Goal: Information Seeking & Learning: Learn about a topic

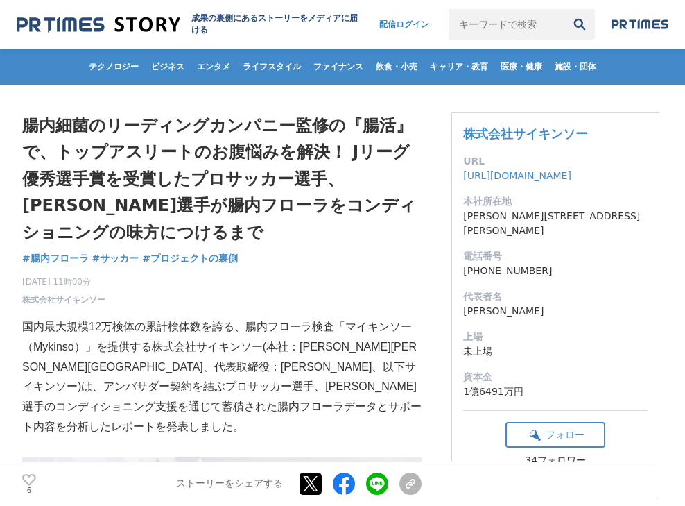
click at [220, 272] on div "[DATE] 11時00分 株式会社サイキンソー 6" at bounding box center [222, 288] width 400 height 36
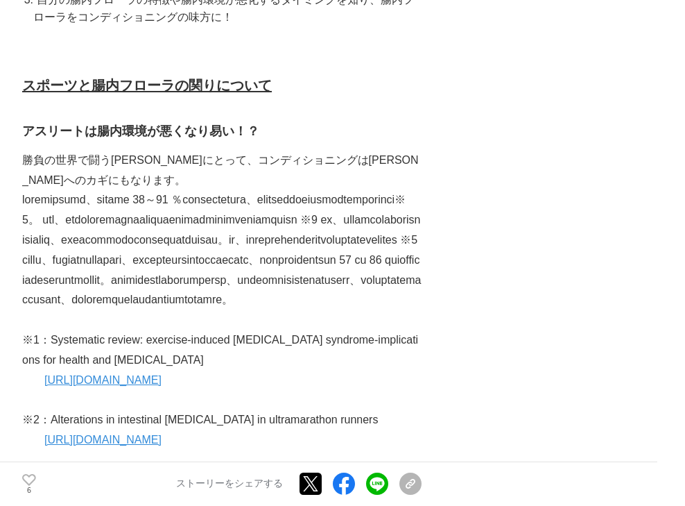
scroll to position [985, 0]
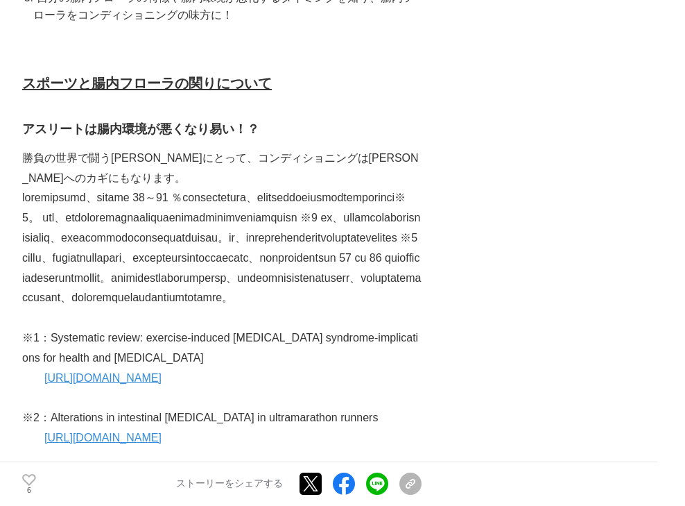
click at [248, 157] on p "勝負の世界で闘う[PERSON_NAME]にとって、コンディショニングは[PERSON_NAME]へのカギにもなります。" at bounding box center [222, 168] width 400 height 40
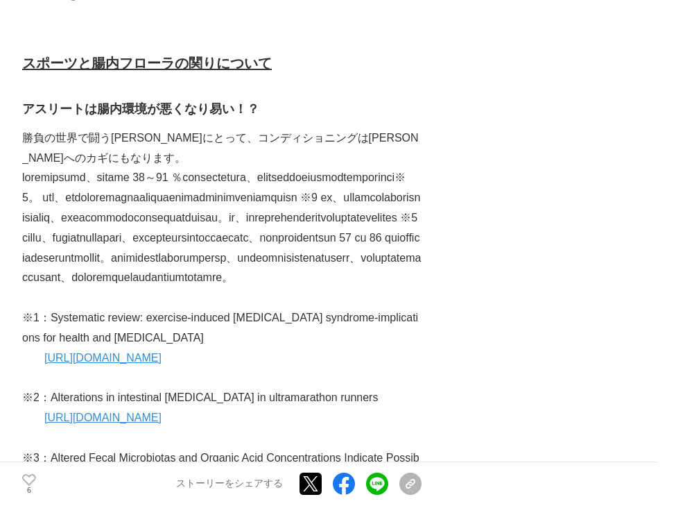
scroll to position [1008, 0]
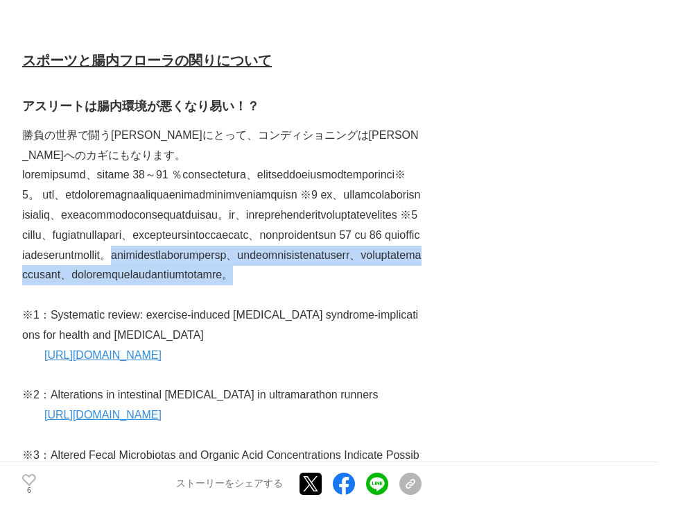
drag, startPoint x: 74, startPoint y: 312, endPoint x: 332, endPoint y: 359, distance: 262.4
click at [332, 285] on p at bounding box center [222, 225] width 400 height 120
copy p "激しい運動やトレーニングに伴う体力の消耗や、試合結果やパフォーマンスへの過度な緊張状態、海外遠征など普段と違う環境での生活が、腸内環境を悪化させる要因となる可…"
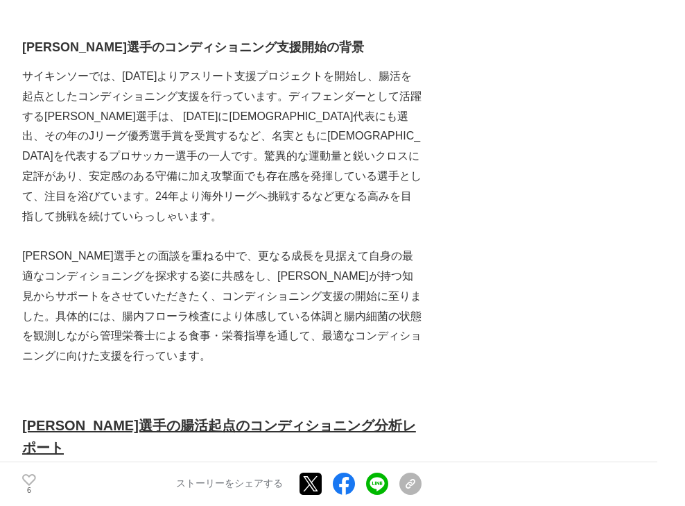
scroll to position [1532, 0]
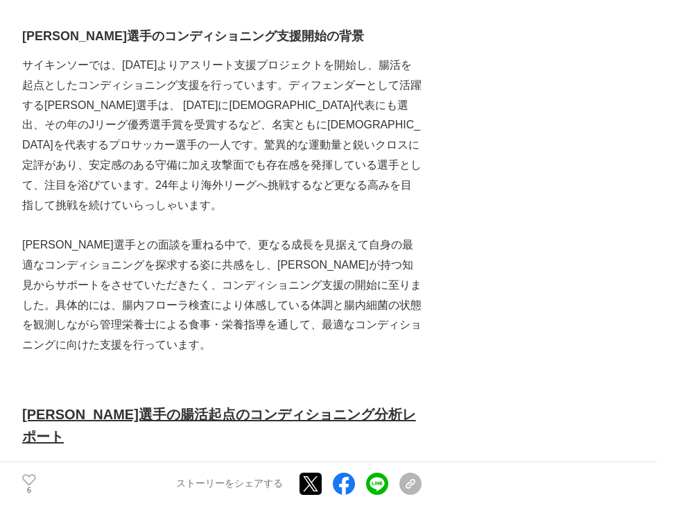
click at [256, 215] on p "サイキンソーでは、[DATE]よりアスリート支援プロジェクトを開始し、腸活を起点としたコンディショニング支援を行っています。ディフェンダーとして活躍する[PE…" at bounding box center [222, 136] width 400 height 160
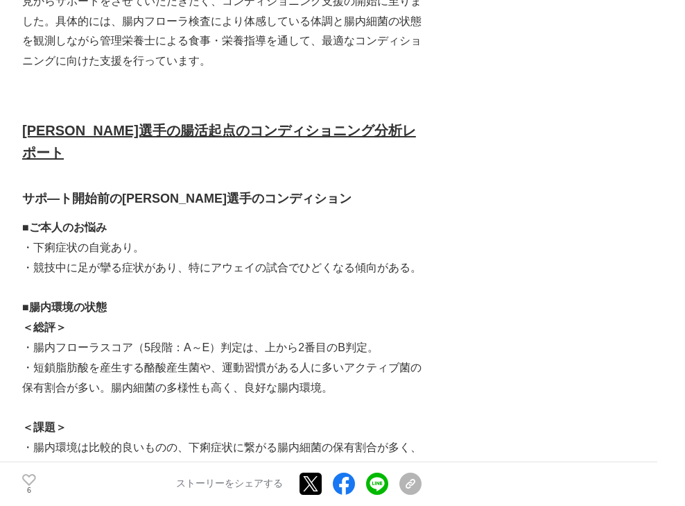
scroll to position [1753, 0]
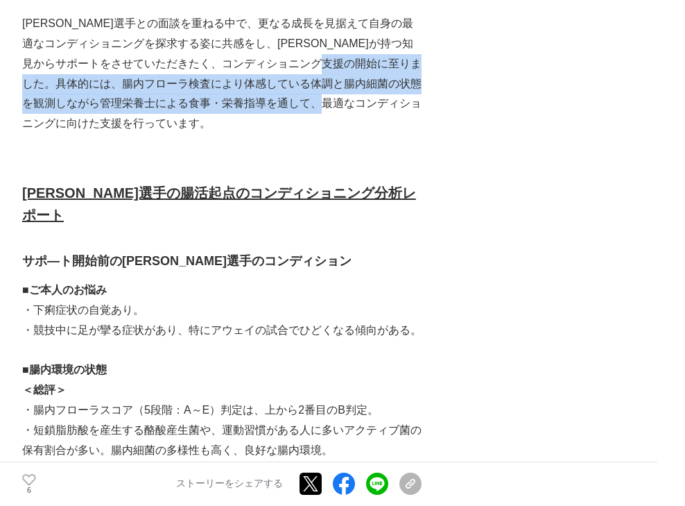
drag, startPoint x: 410, startPoint y: 123, endPoint x: 412, endPoint y: 168, distance: 44.5
click at [412, 134] on p "[PERSON_NAME]選手との面談を重ねる中で、更なる成長を見据えて自身の最適なコンディショニングを探求する姿に共感をし、[PERSON_NAME]が持つ…" at bounding box center [222, 74] width 400 height 120
copy p "腸内フローラ検査により体感している体調と腸内細菌の状態を観測しながら管理栄養士による食事・栄養指導を通して、最適なコンディショニングに向けた支援"
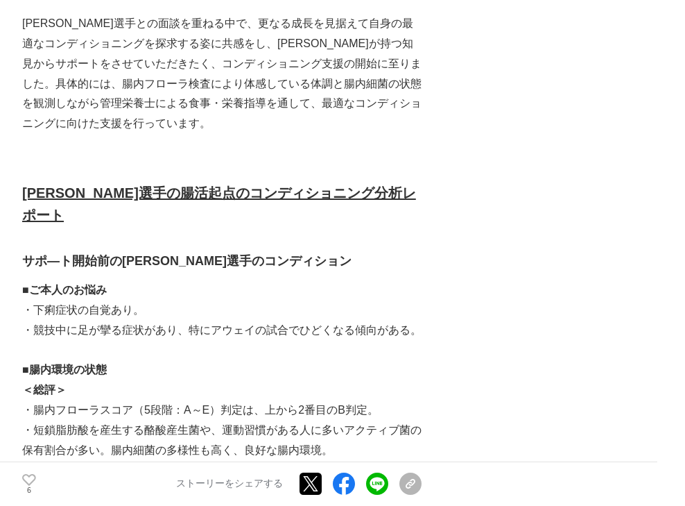
click at [185, 154] on p at bounding box center [222, 144] width 400 height 20
click at [269, 134] on p "[PERSON_NAME]選手との面談を重ねる中で、更なる成長を見据えて自身の最適なコンディショニングを探求する姿に共感をし、[PERSON_NAME]が持つ…" at bounding box center [222, 74] width 400 height 120
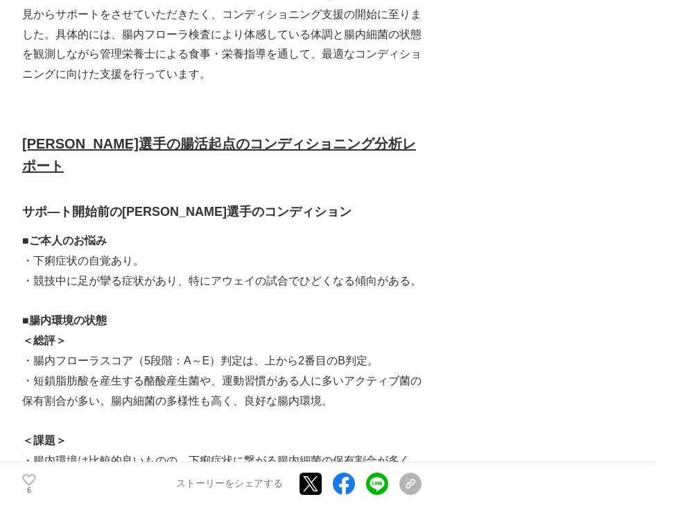
scroll to position [1805, 0]
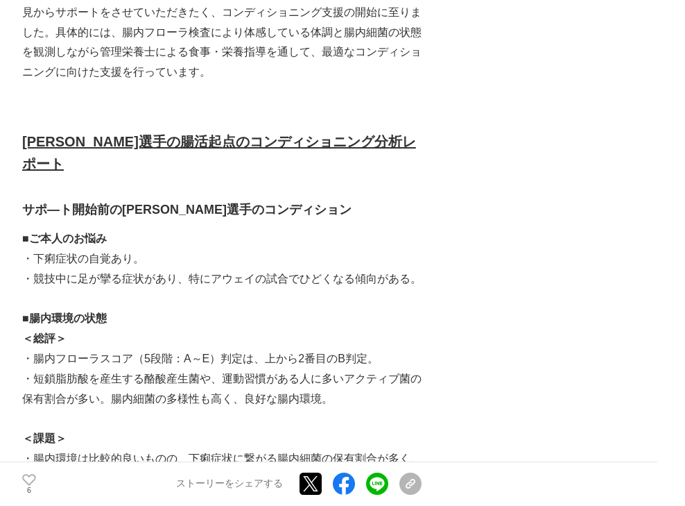
click at [273, 329] on p "■腸内環境の状態" at bounding box center [222, 319] width 400 height 20
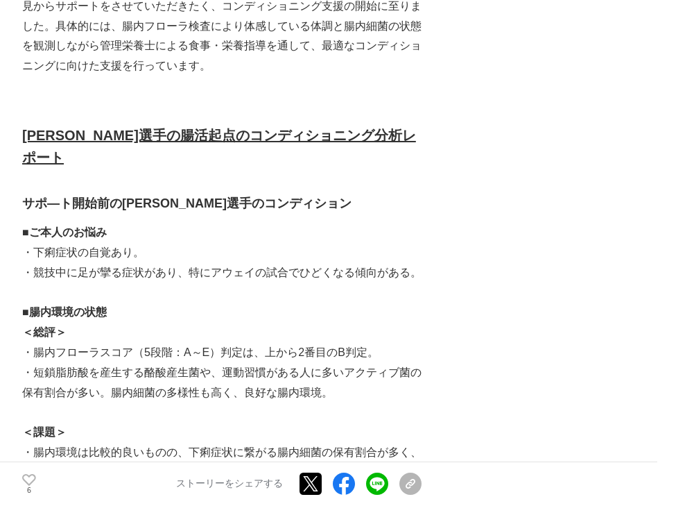
scroll to position [1814, 0]
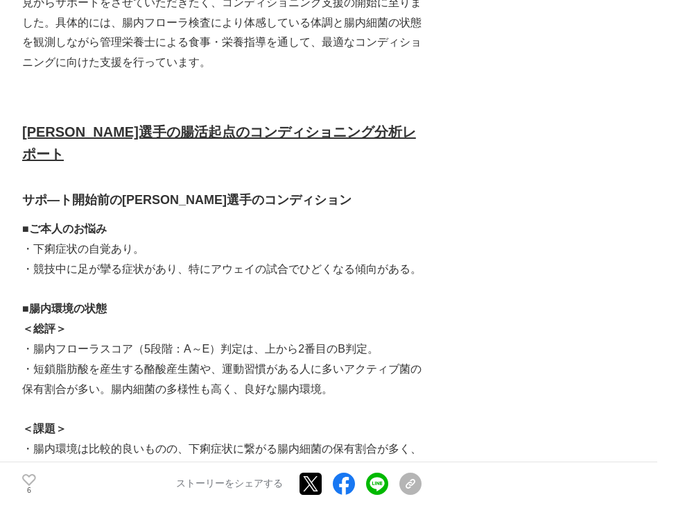
click at [273, 339] on p "＜総評＞" at bounding box center [222, 329] width 400 height 20
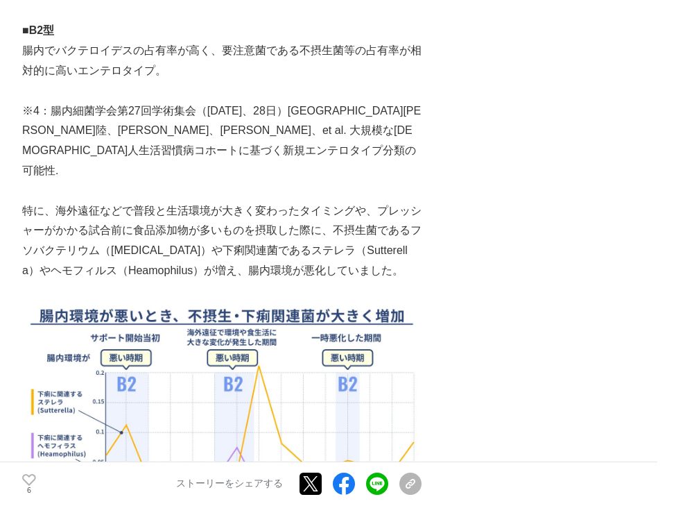
scroll to position [3212, 0]
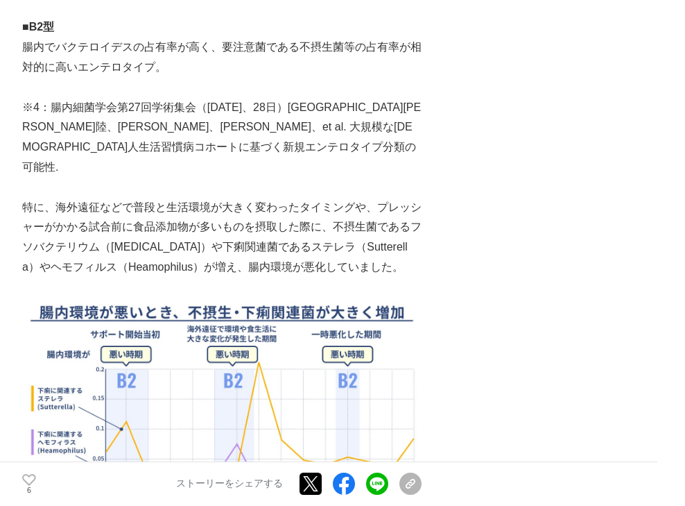
drag, startPoint x: 61, startPoint y: 223, endPoint x: 259, endPoint y: 251, distance: 200.5
click at [260, 251] on p "特に、海外遠征などで普段と生活環境が大きく変わったタイミングや、プレッシャーがかかる試合前に食品添加物が多いものを摂取した際に、不摂生菌であるフソバクテリウム…" at bounding box center [222, 238] width 400 height 80
click at [259, 251] on p "特に、海外遠征などで普段と生活環境が大きく変わったタイミングや、プレッシャーがかかる試合前に食品添加物が多いものを摂取した際に、不摂生菌であるフソバクテリウム…" at bounding box center [222, 238] width 400 height 80
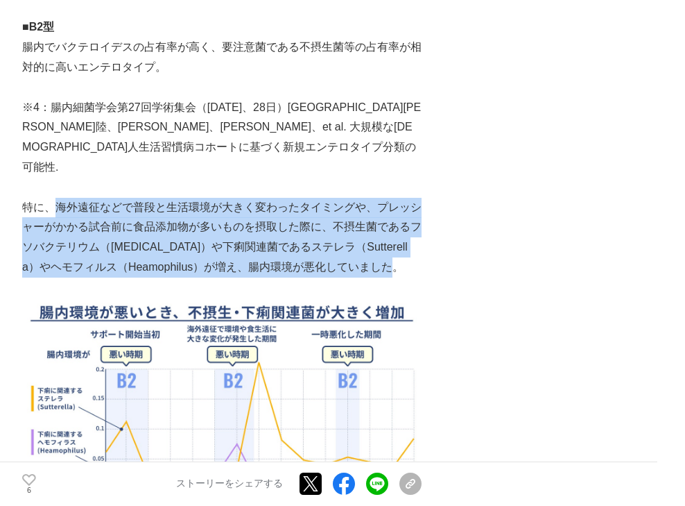
drag, startPoint x: 56, startPoint y: 225, endPoint x: 385, endPoint y: 280, distance: 333.3
click at [385, 278] on p "特に、海外遠征などで普段と生活環境が大きく変わったタイミングや、プレッシャーがかかる試合前に食品添加物が多いものを摂取した際に、不摂生菌であるフソバクテリウム…" at bounding box center [222, 238] width 400 height 80
copy p "海外遠征などで普段と生活環境が大きく変わったタイミングや、プレッシャーがかかる試合前に食品添加物が多いものを摂取した際に、不摂生菌であるフソバクテリウム（[M…"
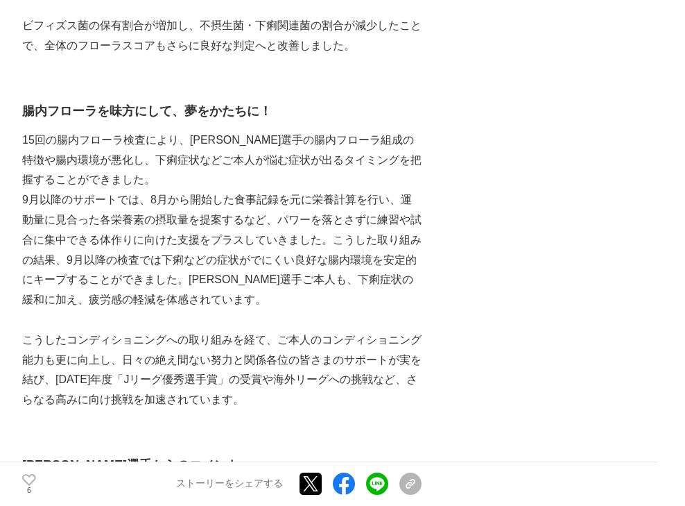
scroll to position [5224, 0]
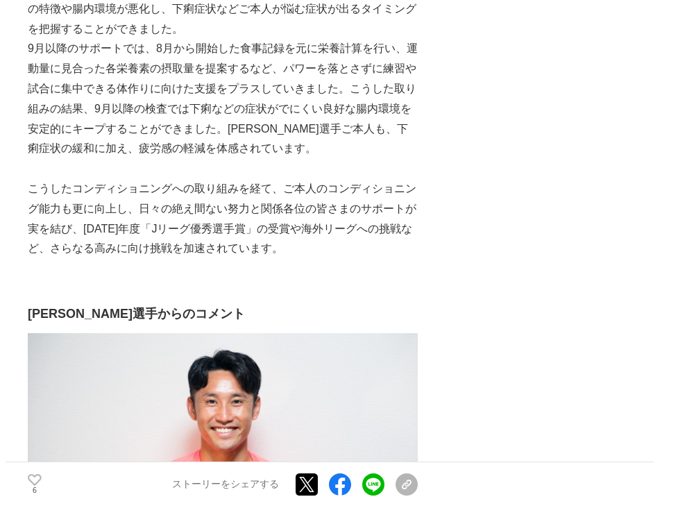
scroll to position [5388, 0]
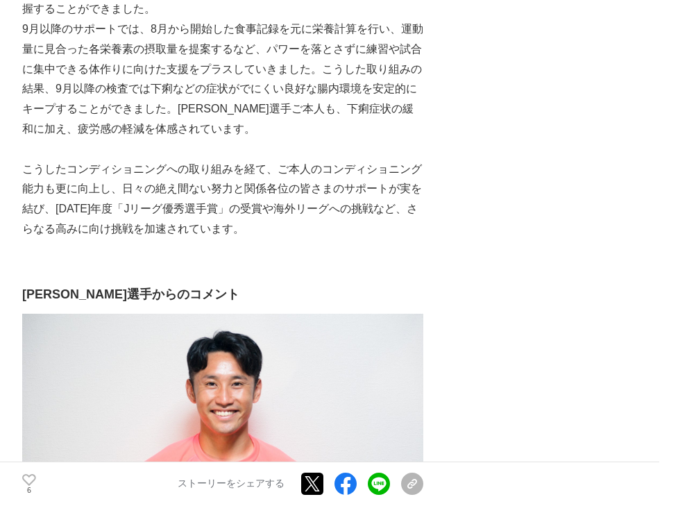
click at [383, 139] on p at bounding box center [222, 149] width 401 height 20
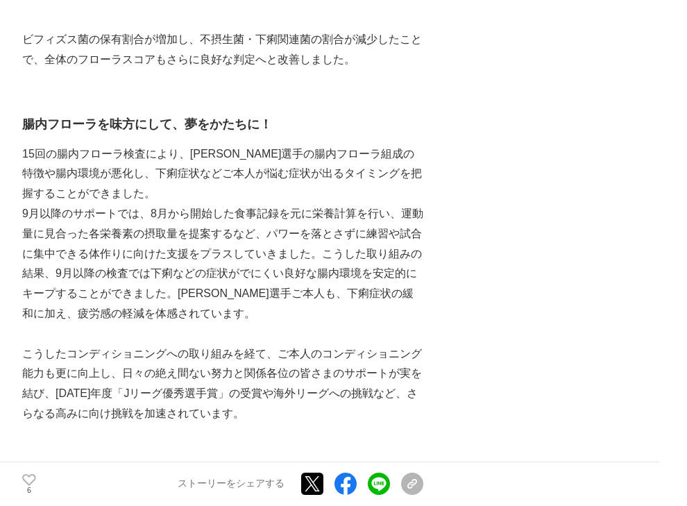
scroll to position [5204, 0]
click at [238, 281] on p "9月以降のサポートでは、8月から開始した食事記録を元に栄養計算を行い、運動量に見合った各栄養素の摂取量を提案するなど、パワーを落とさずに練習や試合に集中できる…" at bounding box center [222, 263] width 401 height 120
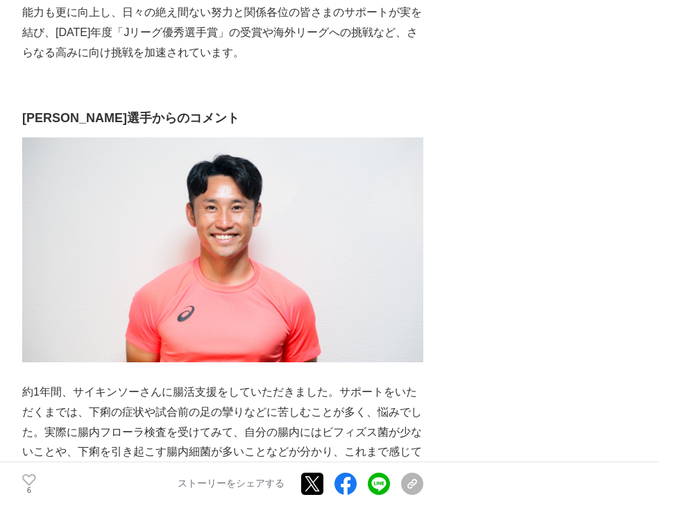
scroll to position [5787, 0]
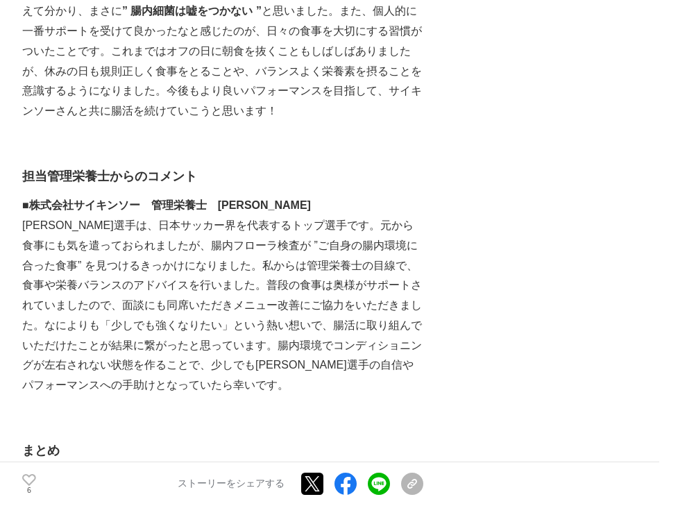
scroll to position [6126, 0]
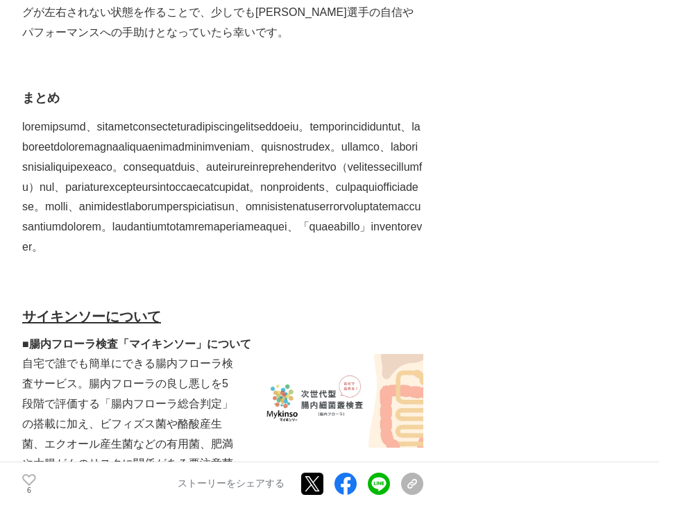
scroll to position [6476, 0]
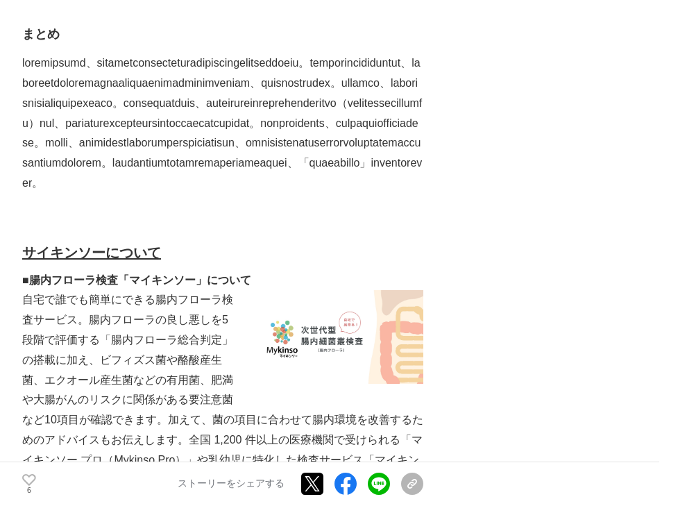
scroll to position [6540, 0]
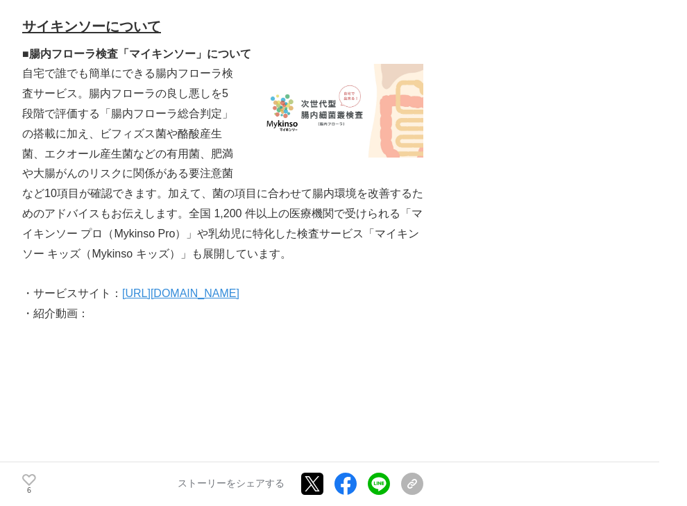
scroll to position [6768, 0]
click at [197, 212] on p "自宅で誰でも簡単にできる腸内フローラ検査サービス。腸内フローラの良し悪しを5段階で評価する「腸内フローラ総合判定」の搭載に加え、ビフィズス菌や酪酸産生菌、エク…" at bounding box center [222, 163] width 401 height 200
click at [395, 263] on p "自宅で誰でも簡単にできる腸内フローラ検査サービス。腸内フローラの良し悪しを5段階で評価する「腸内フローラ総合判定」の搭載に加え、ビフィズス菌や酪酸産生菌、エク…" at bounding box center [222, 163] width 401 height 200
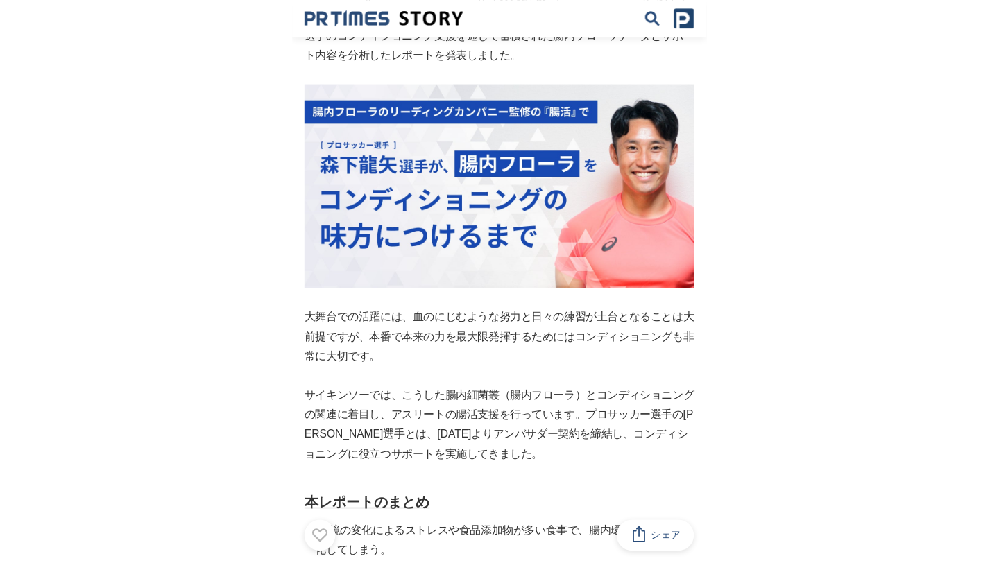
scroll to position [0, 0]
